Goal: Task Accomplishment & Management: Manage account settings

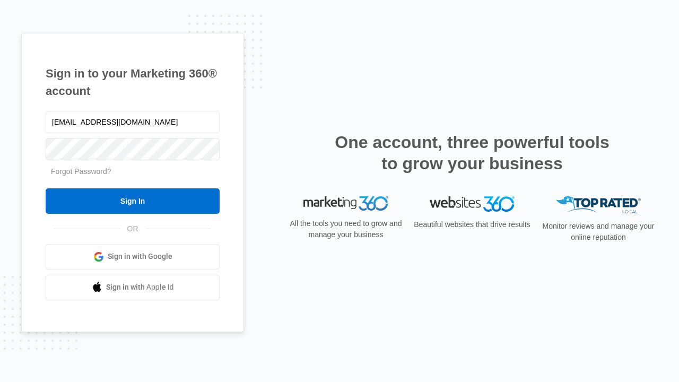
type input "[EMAIL_ADDRESS][DOMAIN_NAME]"
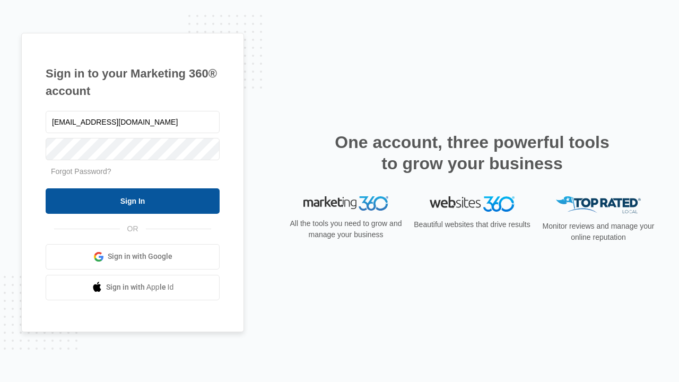
click at [133, 201] on input "Sign In" at bounding box center [133, 200] width 174 height 25
